Goal: Information Seeking & Learning: Learn about a topic

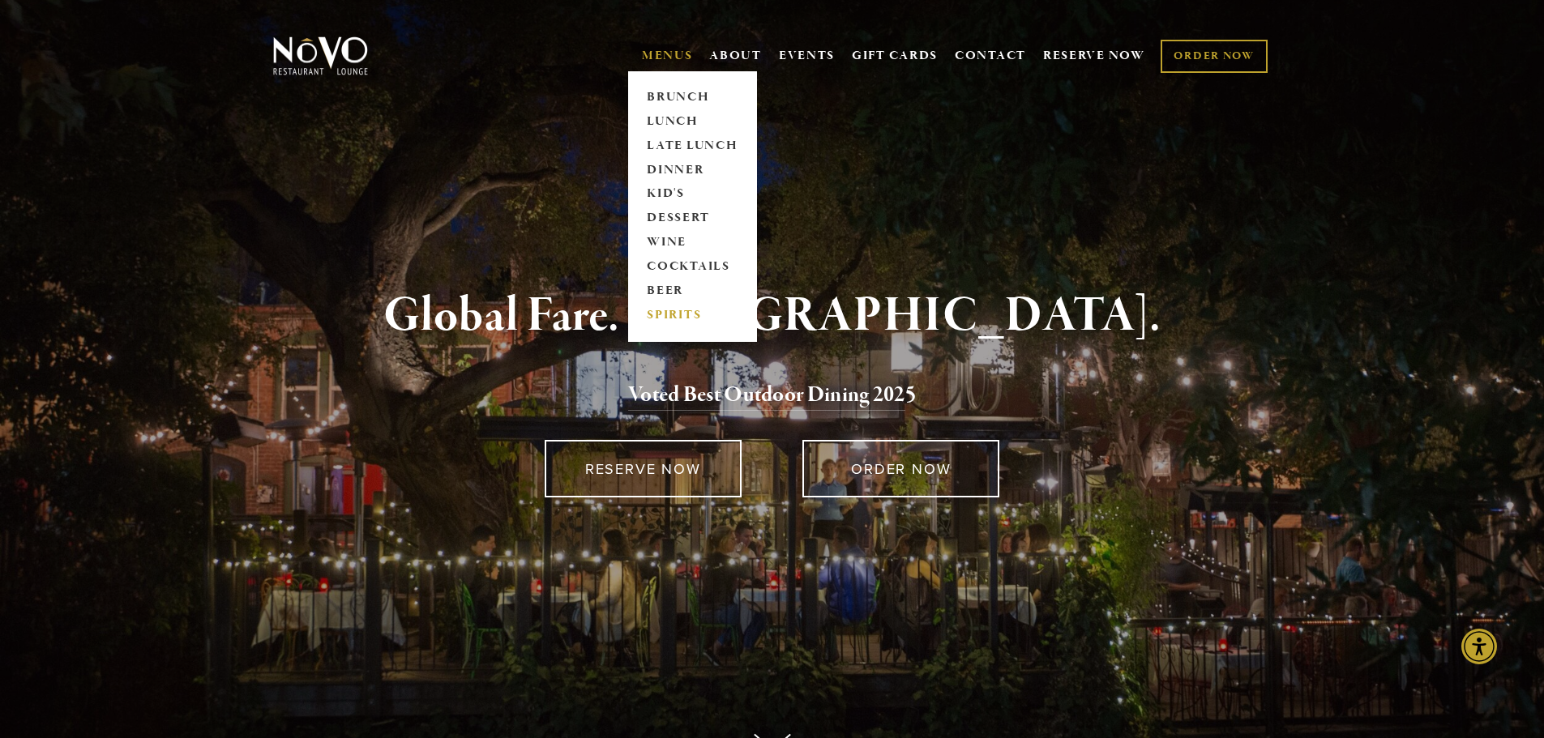
click at [654, 308] on link "SPIRITS" at bounding box center [692, 316] width 101 height 24
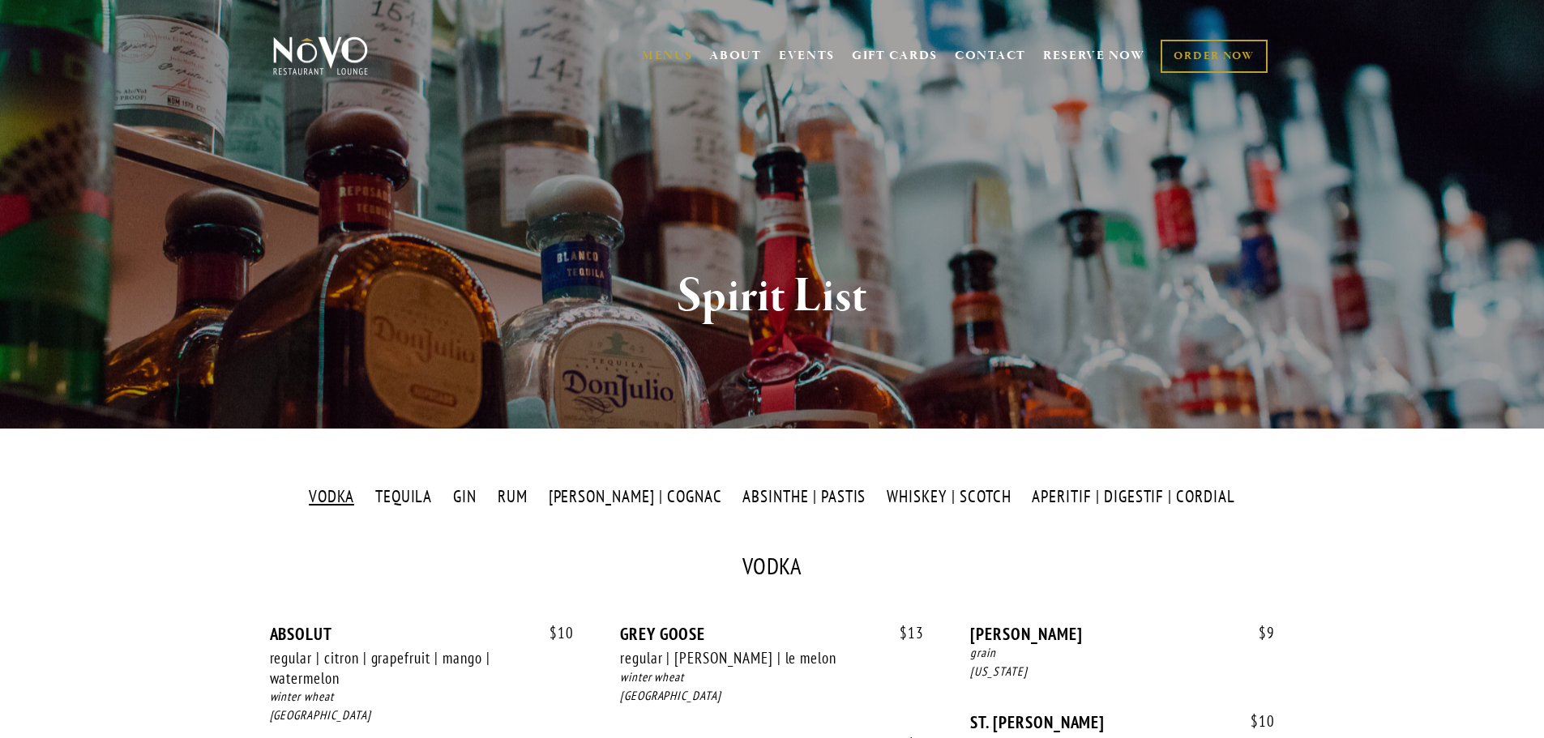
click at [937, 388] on div "Spirit List" at bounding box center [772, 296] width 1167 height 263
click at [963, 489] on label "WHISKEY | SCOTCH" at bounding box center [948, 496] width 141 height 23
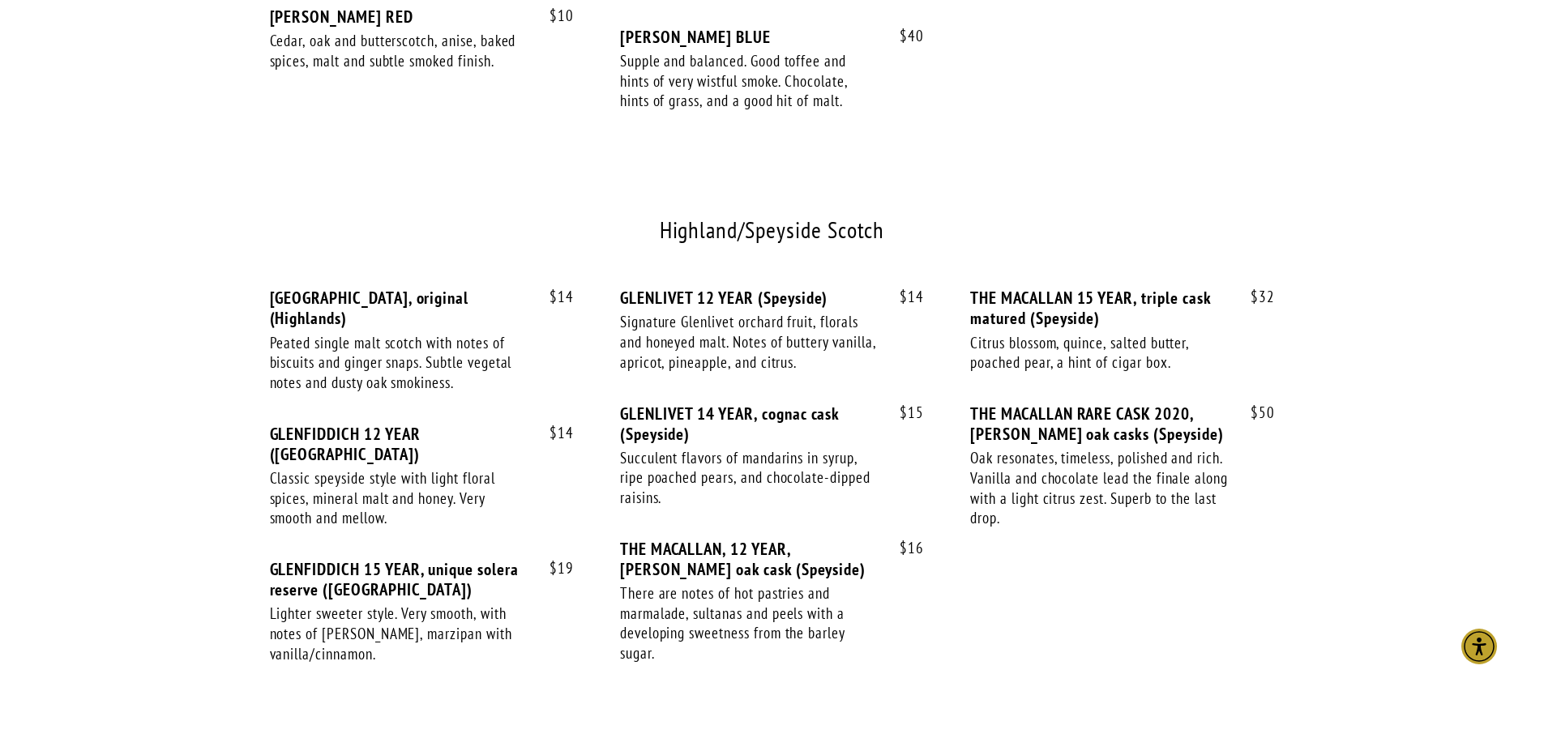
scroll to position [4132, 0]
